Goal: Entertainment & Leisure: Consume media (video, audio)

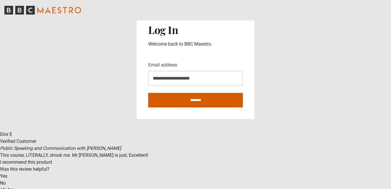
type input "**********"
click at [200, 96] on input "********" at bounding box center [195, 100] width 95 height 14
type input "**********"
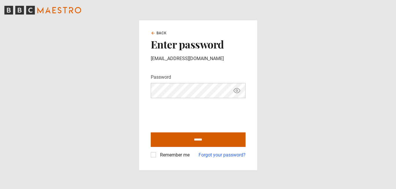
click at [175, 134] on input "******" at bounding box center [198, 139] width 95 height 14
type input "**********"
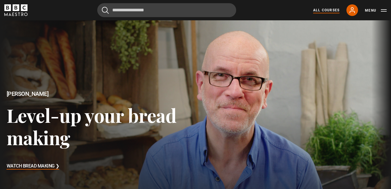
click at [325, 9] on link "All Courses" at bounding box center [327, 10] width 26 height 5
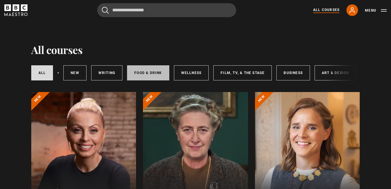
click at [143, 71] on link "Food & Drink" at bounding box center [148, 72] width 42 height 15
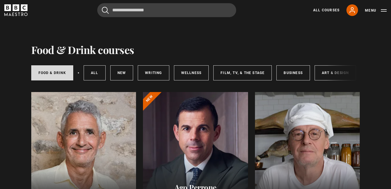
click at [280, 143] on div at bounding box center [307, 161] width 105 height 139
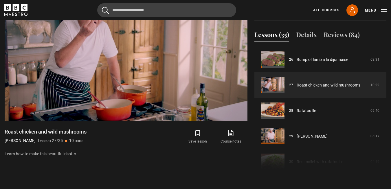
scroll to position [240, 0]
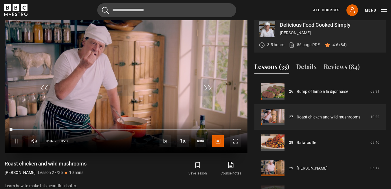
click at [190, 122] on video "Video Player" at bounding box center [126, 84] width 243 height 137
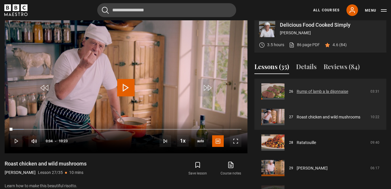
click at [316, 94] on link "Rump of lamb a la dijonnaise" at bounding box center [323, 91] width 52 height 6
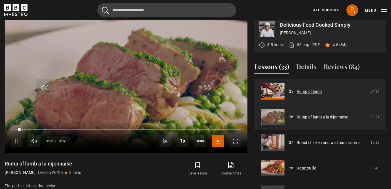
click at [309, 94] on link "Rump of lamb" at bounding box center [309, 91] width 25 height 6
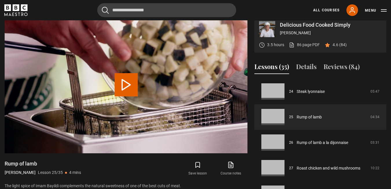
scroll to position [240, 0]
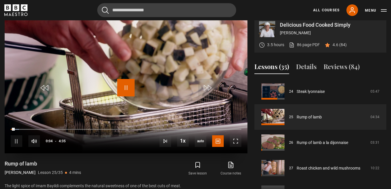
click at [127, 96] on span "Video Player" at bounding box center [125, 87] width 17 height 17
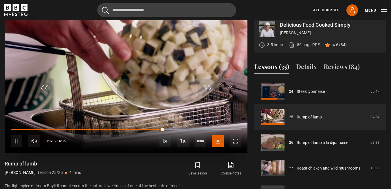
click at [156, 135] on div "10s Skip Back 10 seconds Pause 10s Skip Forward 10 seconds Loaded : 87.27% 3:02…" at bounding box center [126, 137] width 243 height 32
click at [156, 135] on div "10s Skip Back 10 seconds Pause 10s Skip Forward 10 seconds Loaded : 87.27% 3:04…" at bounding box center [126, 137] width 243 height 32
click at [155, 132] on div "10s Skip Back 10 seconds Pause 10s Skip Forward 10 seconds Loaded : 89.09% 2:55…" at bounding box center [126, 137] width 243 height 32
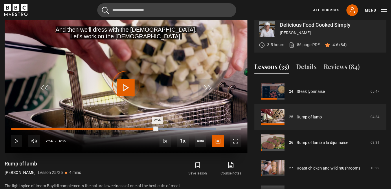
click at [157, 130] on div "Loaded : 89.09% 2:54 2:54" at bounding box center [126, 129] width 231 height 2
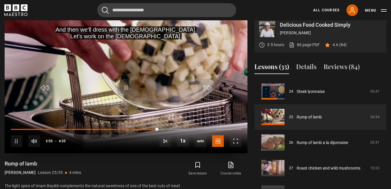
click at [146, 134] on div "10s Skip Back 10 seconds Pause 10s Skip Forward 10 seconds Loaded : 89.09% 2:54…" at bounding box center [126, 137] width 243 height 32
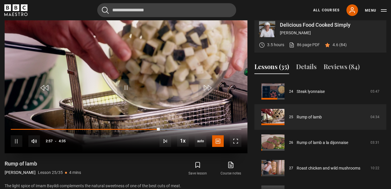
click at [143, 137] on div "10s Skip Back 10 seconds Pause 10s Skip Forward 10 seconds Loaded : 89.09% 2:39…" at bounding box center [126, 137] width 243 height 32
click at [143, 134] on div "10s Skip Back 10 seconds Pause 10s Skip Forward 10 seconds Loaded : 89.09% 2:38…" at bounding box center [126, 137] width 243 height 32
drag, startPoint x: 157, startPoint y: 134, endPoint x: 147, endPoint y: 131, distance: 10.4
click at [147, 131] on div "10s Skip Back 10 seconds Pause 10s Skip Forward 10 seconds Loaded : 90.91% 2:55…" at bounding box center [126, 137] width 243 height 32
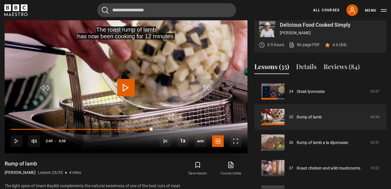
drag, startPoint x: 159, startPoint y: 136, endPoint x: 153, endPoint y: 130, distance: 8.6
click at [153, 130] on div "10s Skip Back 10 seconds Play 10s Skip Forward 10 seconds Loaded : 90.91% 2:47 …" at bounding box center [126, 137] width 243 height 32
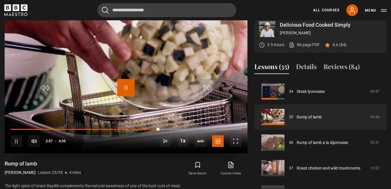
click at [127, 92] on span "Video Player" at bounding box center [125, 87] width 17 height 17
click at [373, 12] on button "Menu" at bounding box center [376, 11] width 22 height 6
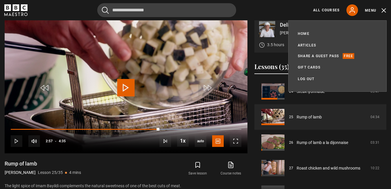
click at [280, 13] on div "Cancel Courses Previous courses Next courses [PERSON_NAME] Writing 12 Related L…" at bounding box center [195, 10] width 383 height 14
click at [265, 14] on div "Cancel Courses Previous courses Next courses [PERSON_NAME] Writing 12 Related L…" at bounding box center [195, 10] width 383 height 14
click at [331, 16] on div "Cancel Courses Previous courses Next courses [PERSON_NAME] Writing 12 Related L…" at bounding box center [195, 10] width 383 height 14
click at [282, 15] on div "Cancel Courses Previous courses Next courses [PERSON_NAME] Writing 12 Related L…" at bounding box center [195, 10] width 383 height 14
click at [385, 9] on button "Menu" at bounding box center [376, 11] width 22 height 6
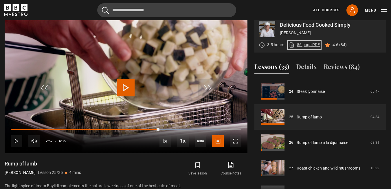
click at [311, 48] on link "86 page PDF (opens in new tab)" at bounding box center [304, 45] width 31 height 6
